Goal: Task Accomplishment & Management: Manage account settings

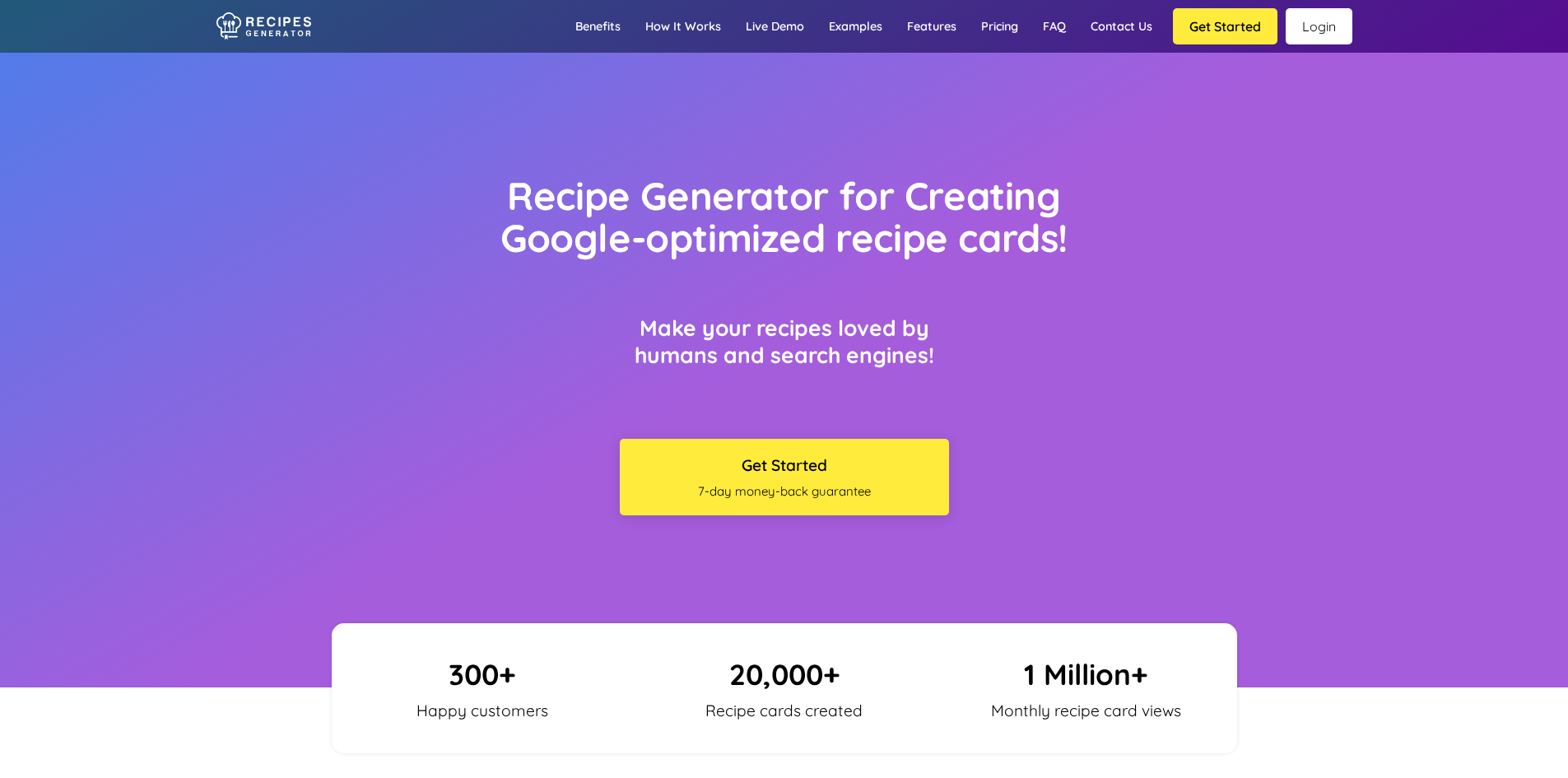
click at [1329, 40] on link "Login" at bounding box center [1319, 26] width 67 height 36
click at [1313, 17] on link "Login" at bounding box center [1319, 26] width 67 height 36
click at [1342, 35] on link "Login" at bounding box center [1319, 26] width 67 height 36
